Goal: Task Accomplishment & Management: Complete application form

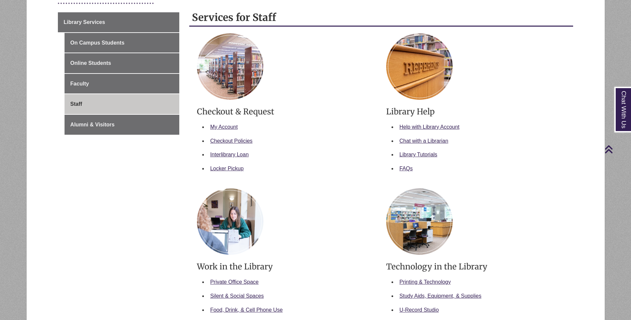
scroll to position [100, 0]
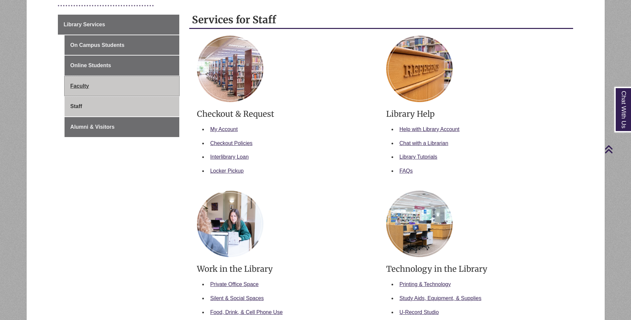
click at [89, 83] on link "Faculty" at bounding box center [122, 86] width 115 height 20
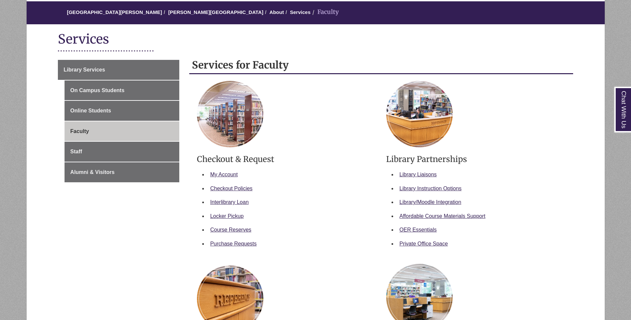
scroll to position [67, 0]
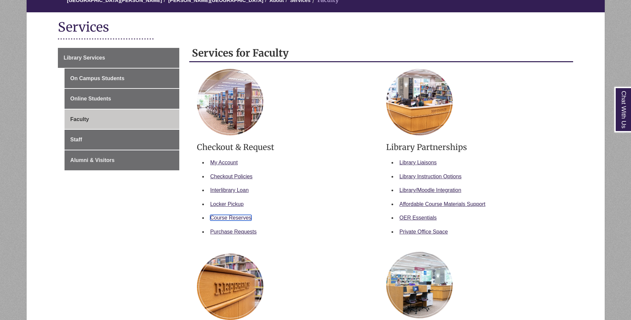
click at [233, 218] on link "Course Reserves" at bounding box center [230, 218] width 41 height 6
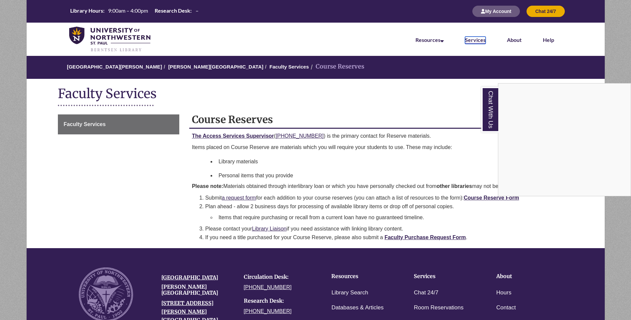
click at [476, 40] on link "Services" at bounding box center [475, 40] width 21 height 7
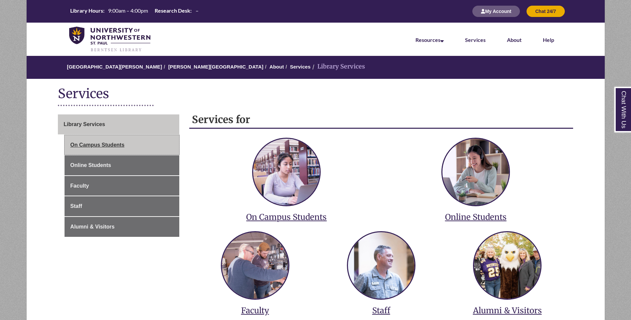
click at [123, 143] on link "On Campus Students" at bounding box center [122, 145] width 115 height 20
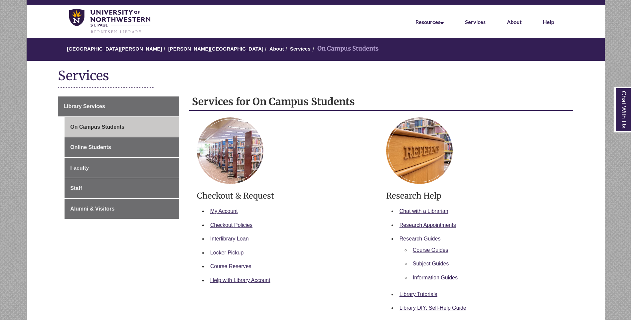
scroll to position [33, 0]
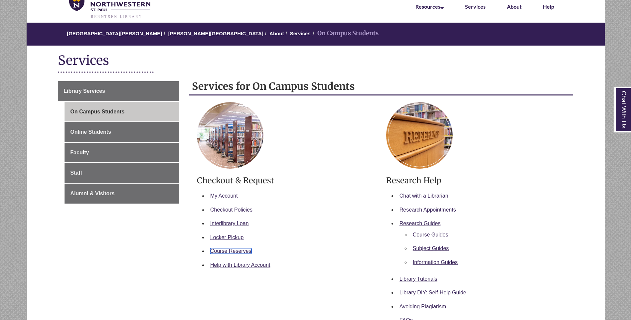
click at [236, 250] on link "Course Reserves" at bounding box center [230, 251] width 41 height 6
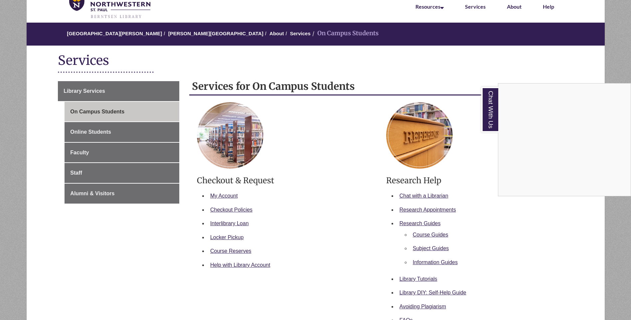
click at [100, 153] on div "Chat With Us" at bounding box center [315, 160] width 631 height 320
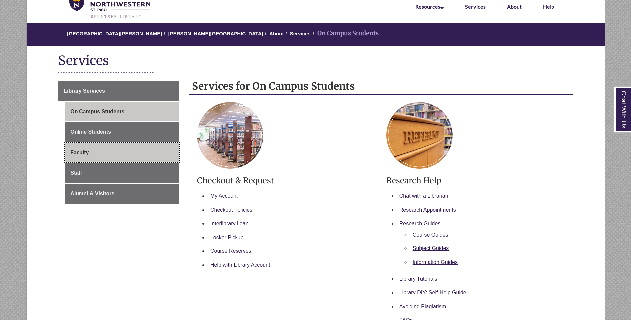
click at [84, 147] on link "Faculty" at bounding box center [122, 153] width 115 height 20
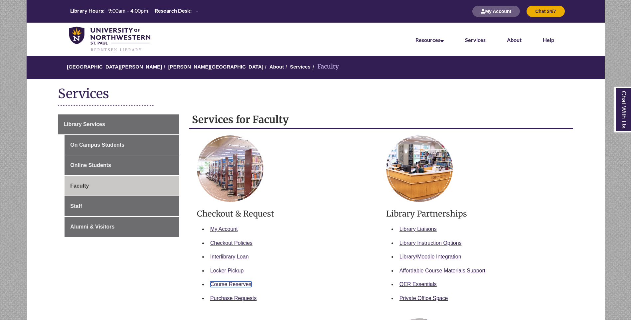
click at [233, 283] on link "Course Reserves" at bounding box center [230, 285] width 41 height 6
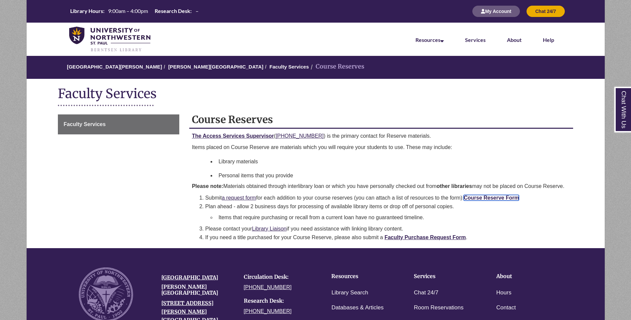
click at [490, 197] on link "Course Reserve Form" at bounding box center [491, 198] width 55 height 6
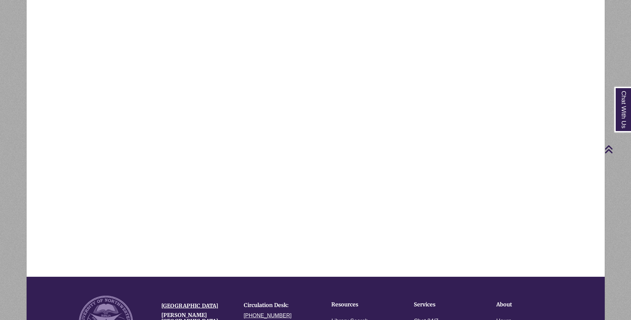
scroll to position [78, 0]
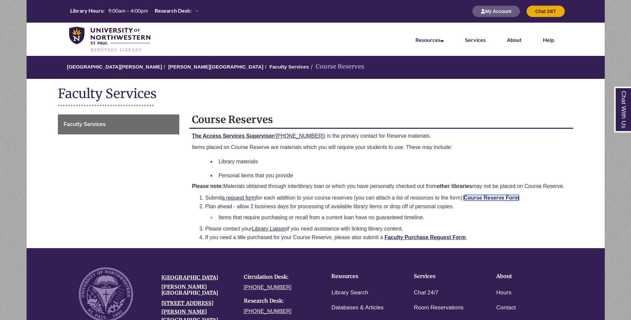
click at [499, 197] on link "Course Reserve Form" at bounding box center [491, 198] width 55 height 6
click at [476, 197] on link "Course Reserve Form" at bounding box center [491, 198] width 55 height 6
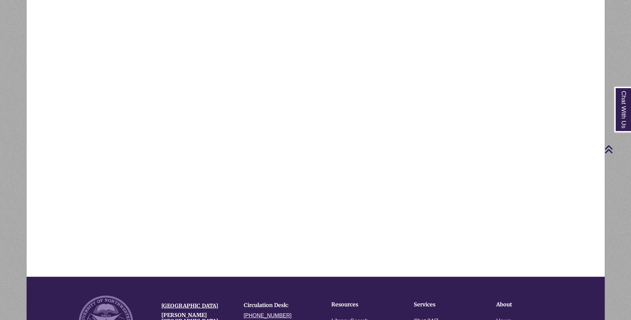
scroll to position [78, 0]
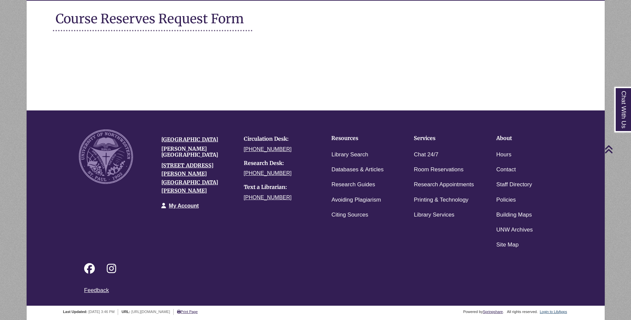
scroll to position [78, 0]
